Goal: Check status

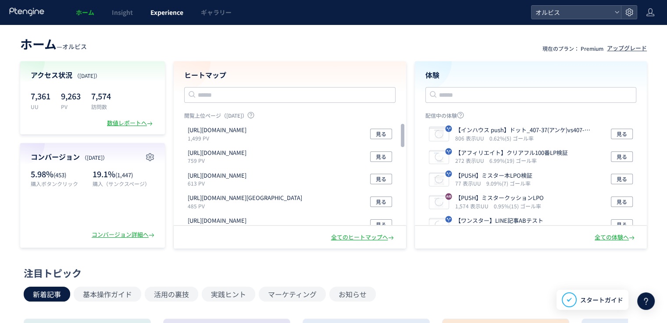
click at [142, 18] on link "Experience" at bounding box center [167, 12] width 50 height 25
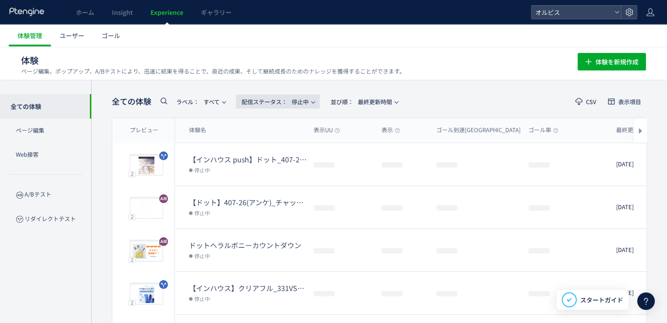
click at [254, 107] on span "配信ステータス​： 停止中" at bounding box center [275, 102] width 67 height 14
click at [274, 148] on li "配信中" at bounding box center [280, 142] width 36 height 16
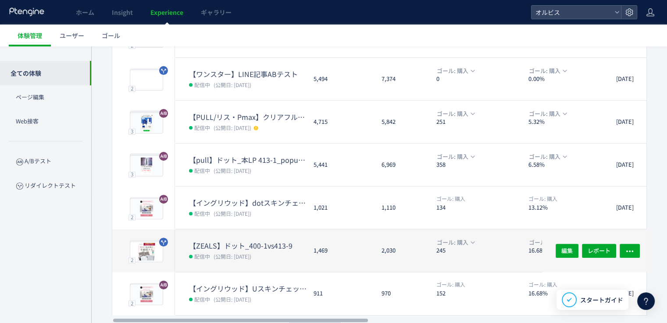
scroll to position [281, 0]
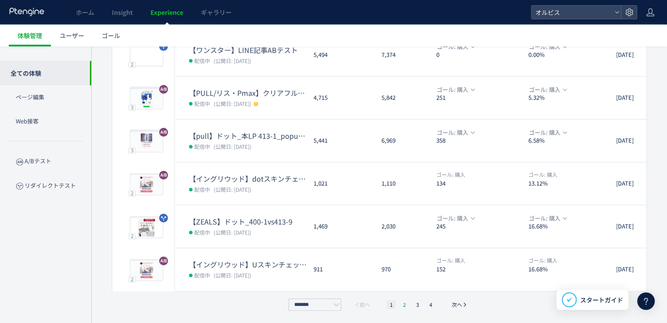
click at [407, 302] on li "2" at bounding box center [404, 305] width 9 height 9
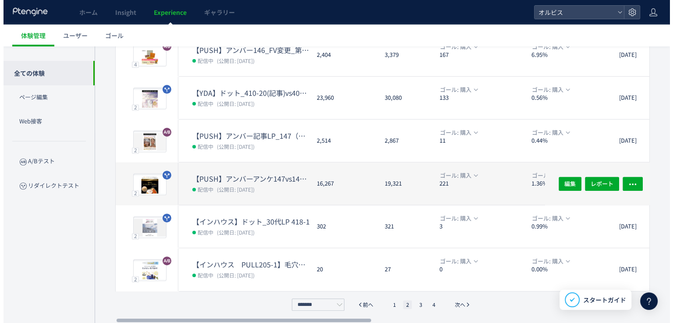
scroll to position [62, 0]
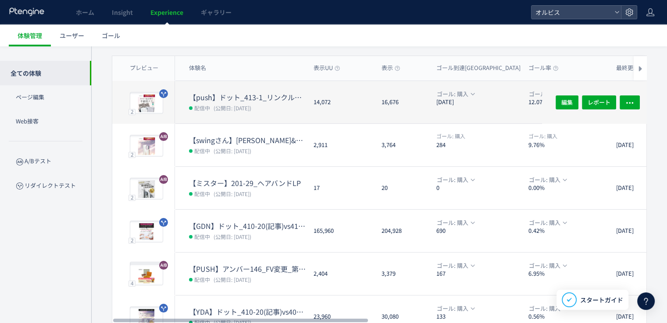
click at [264, 102] on dd "配信中 (公開日: [DATE])" at bounding box center [247, 107] width 117 height 11
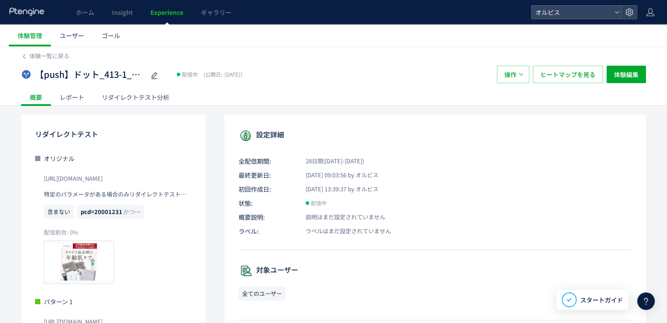
click at [142, 90] on div "リダイレクトテスト分析" at bounding box center [135, 98] width 85 height 18
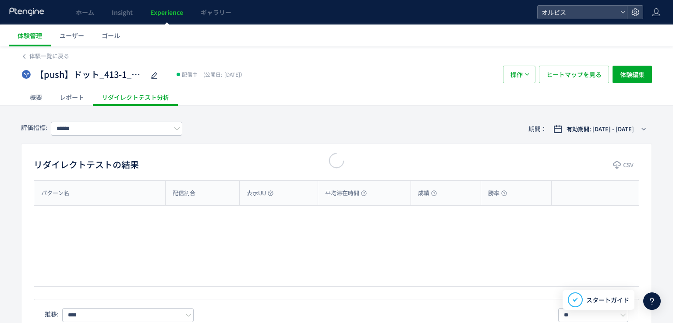
type input "**"
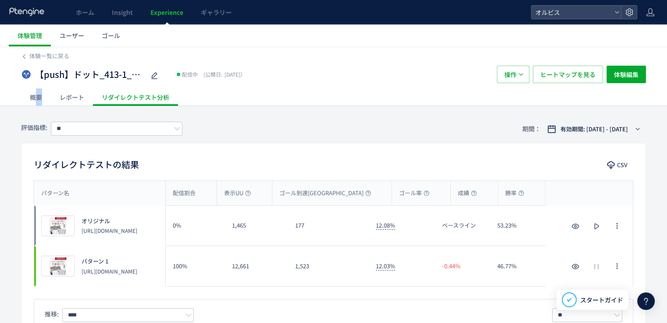
click at [39, 97] on div "概要" at bounding box center [36, 98] width 30 height 18
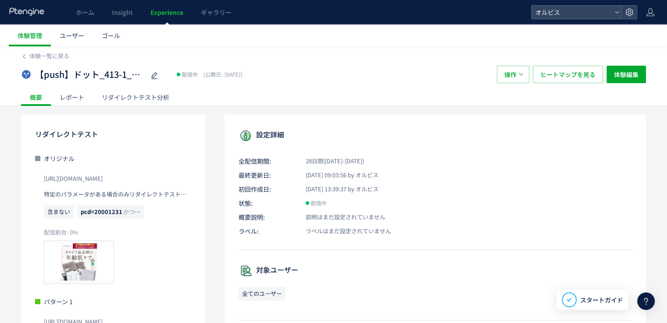
click at [100, 97] on div "リダイレクトテスト分析" at bounding box center [135, 98] width 85 height 18
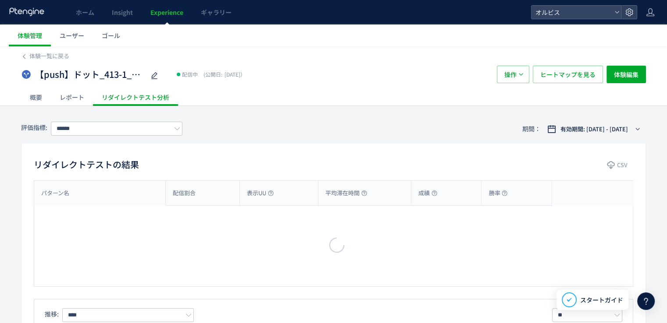
type input "**"
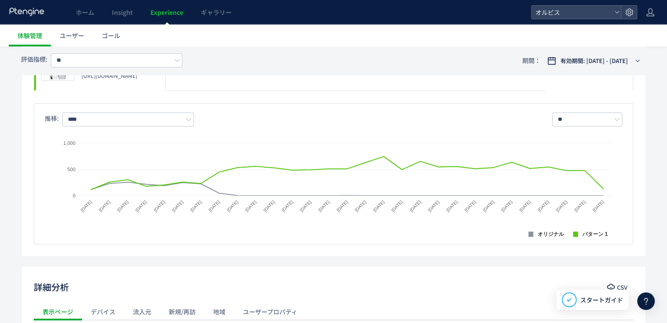
scroll to position [175, 0]
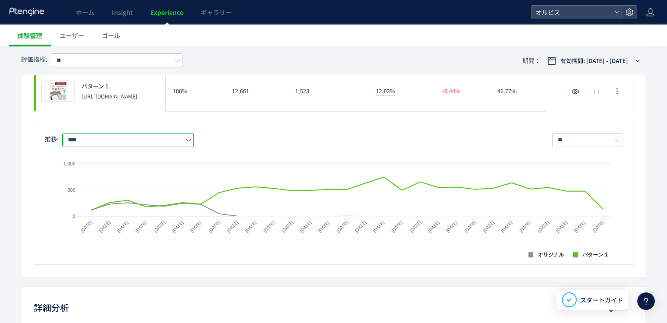
click at [89, 138] on input "****" at bounding box center [127, 140] width 131 height 14
click at [129, 106] on div "プレビュー パターン 1 [URL][DOMAIN_NAME]" at bounding box center [99, 91] width 131 height 40
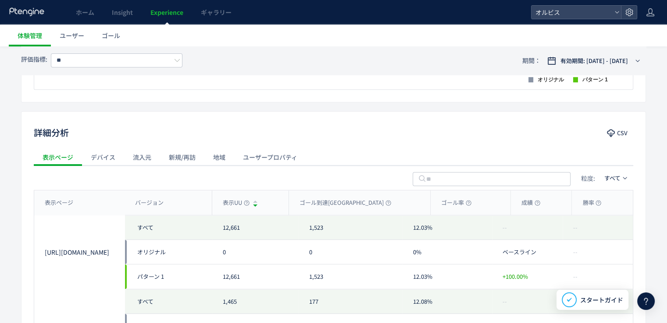
scroll to position [131, 0]
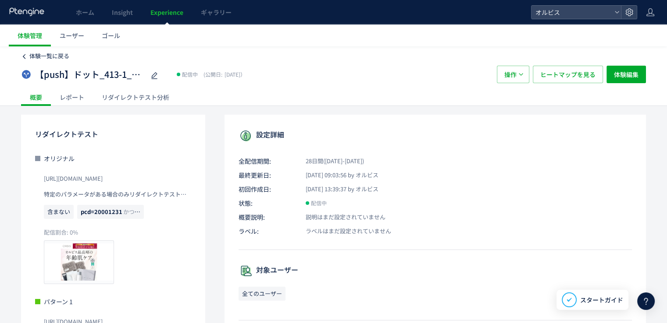
click at [45, 57] on span "体験一覧に戻る" at bounding box center [49, 56] width 40 height 8
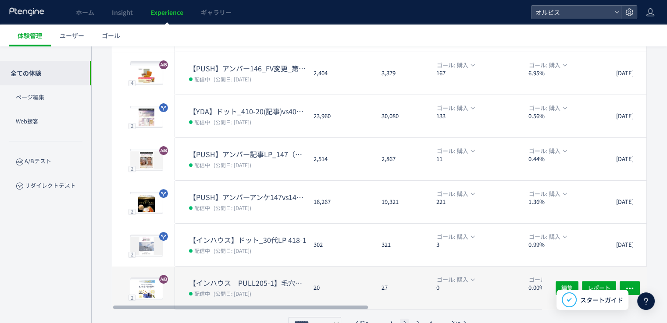
scroll to position [281, 0]
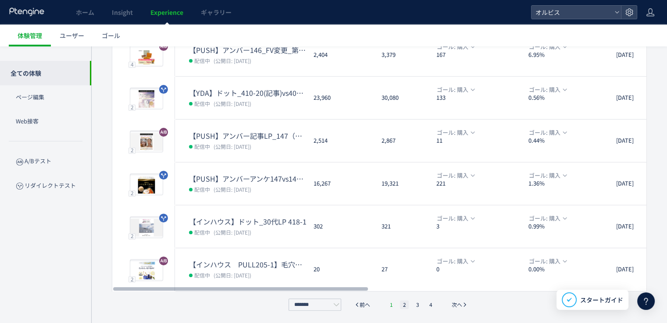
click at [394, 307] on li "1" at bounding box center [391, 305] width 9 height 9
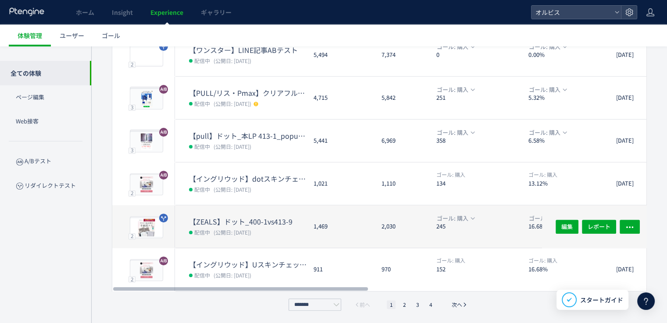
click at [257, 221] on dt "【ZEALS】ドット_400-1vs413-9" at bounding box center [247, 222] width 117 height 10
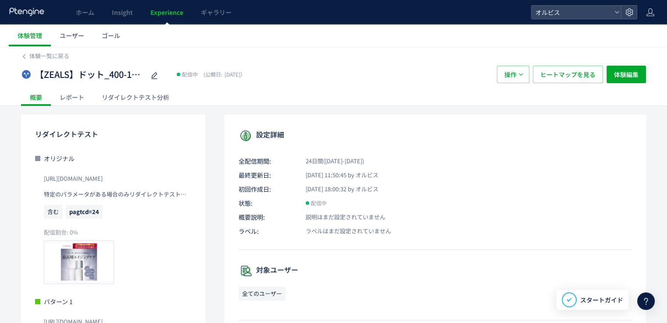
click at [139, 100] on div "リダイレクトテスト分析" at bounding box center [135, 98] width 85 height 18
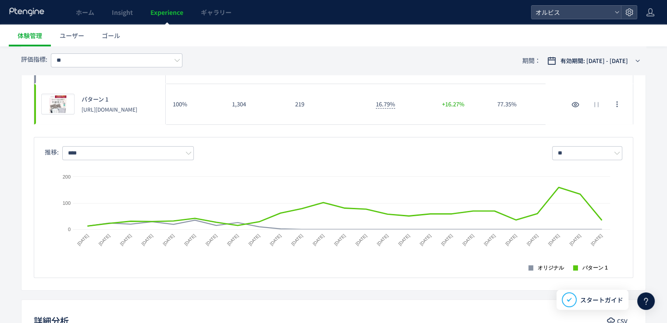
scroll to position [175, 0]
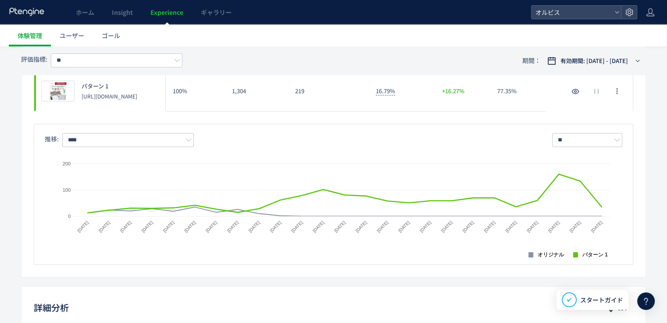
click at [110, 128] on div "推移: **** ** 日別 週別 月別 Created with Highcharts 9.1.2 オリジナル パターン 1 [DATE] [DATE] […" at bounding box center [333, 194] width 599 height 141
